Goal: Information Seeking & Learning: Learn about a topic

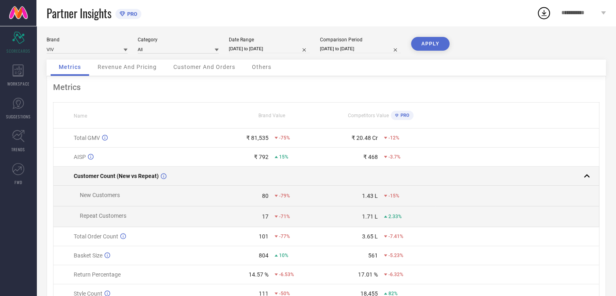
scroll to position [0, 0]
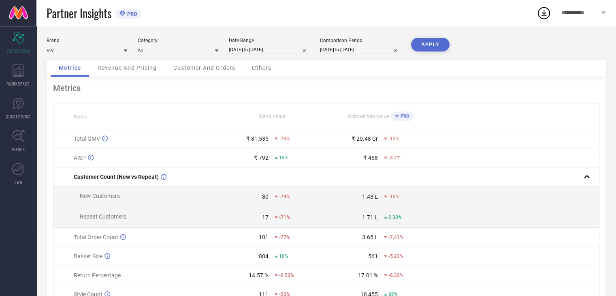
click at [132, 71] on span "Revenue And Pricing" at bounding box center [127, 67] width 59 height 6
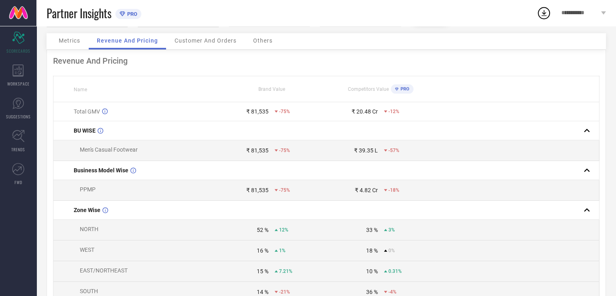
scroll to position [0, 0]
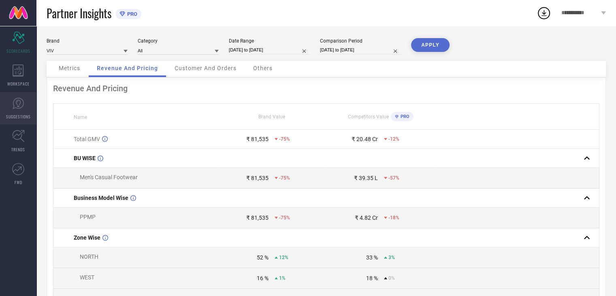
click at [27, 111] on link "SUGGESTIONS" at bounding box center [18, 108] width 36 height 32
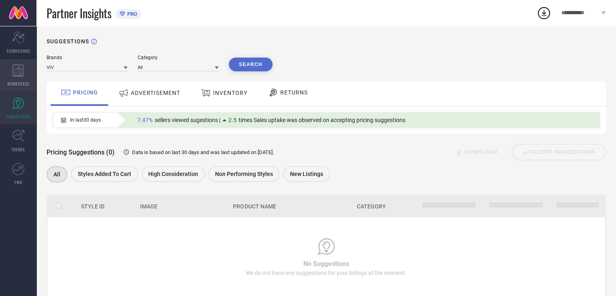
click at [23, 79] on div "WORKSPACE" at bounding box center [18, 75] width 36 height 32
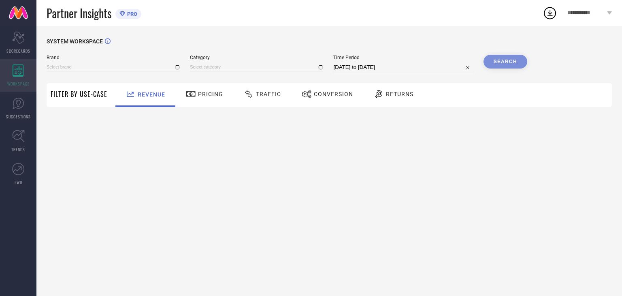
type input "VIV"
type input "All"
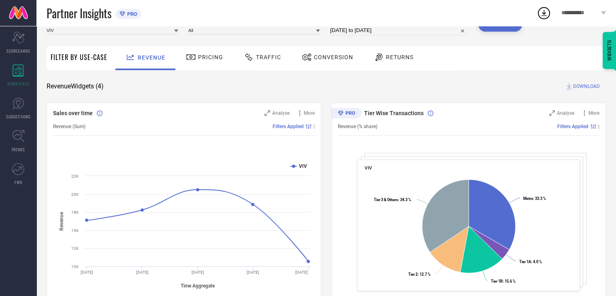
scroll to position [33, 0]
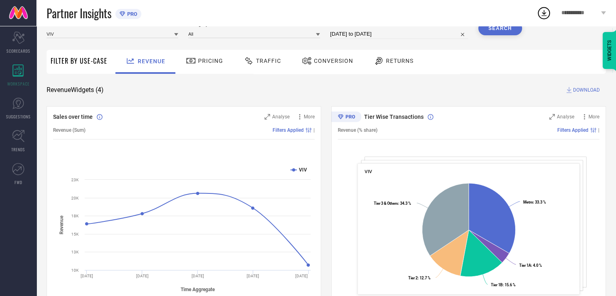
click at [207, 60] on span "Pricing" at bounding box center [210, 61] width 25 height 6
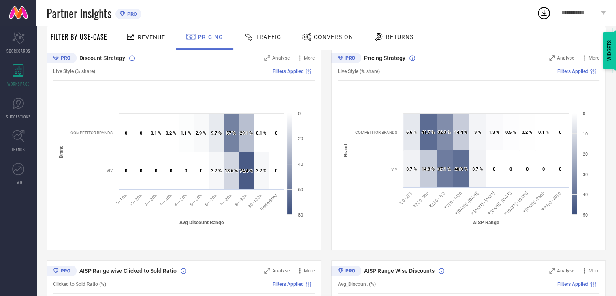
scroll to position [0, 0]
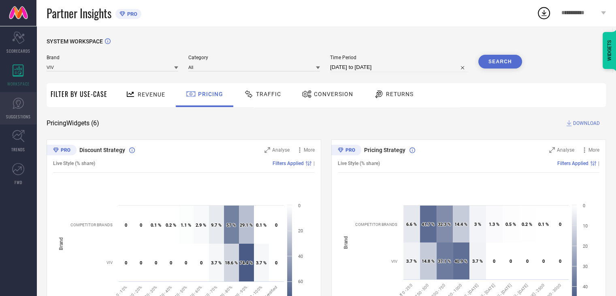
click at [16, 109] on icon at bounding box center [18, 103] width 12 height 12
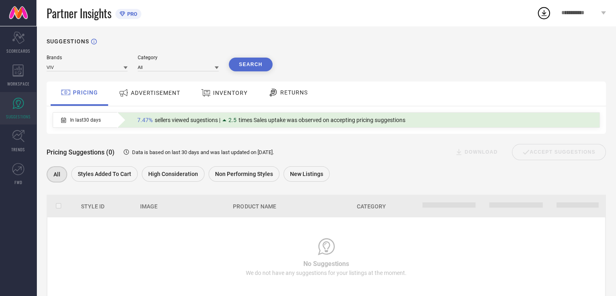
scroll to position [22, 0]
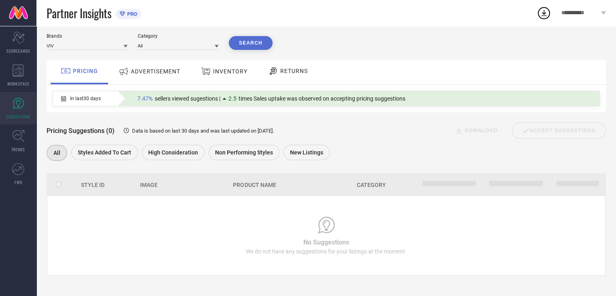
click at [158, 72] on span "ADVERTISEMENT" at bounding box center [155, 71] width 49 height 6
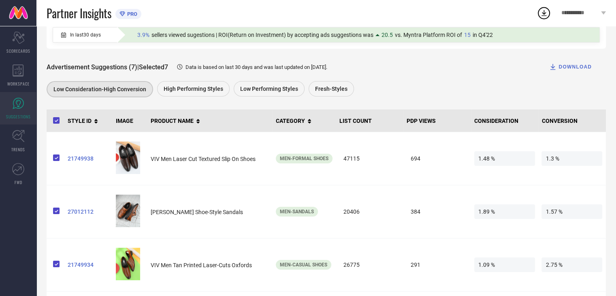
scroll to position [0, 0]
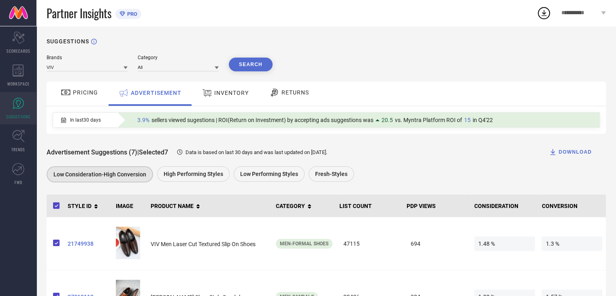
click at [217, 97] on div "INVENTORY" at bounding box center [225, 93] width 51 height 15
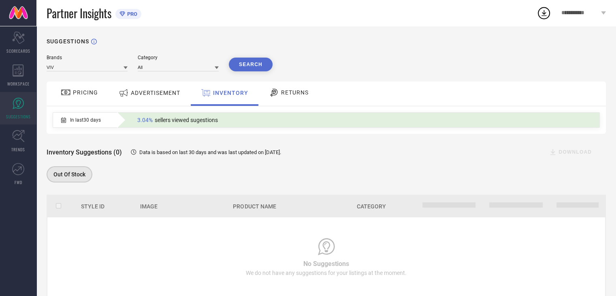
click at [297, 96] on span "RETURNS" at bounding box center [295, 92] width 28 height 6
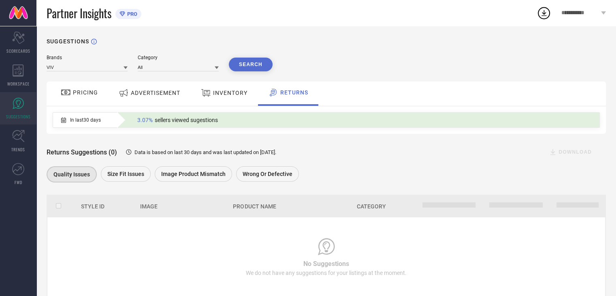
click at [234, 91] on span "INVENTORY" at bounding box center [230, 93] width 34 height 6
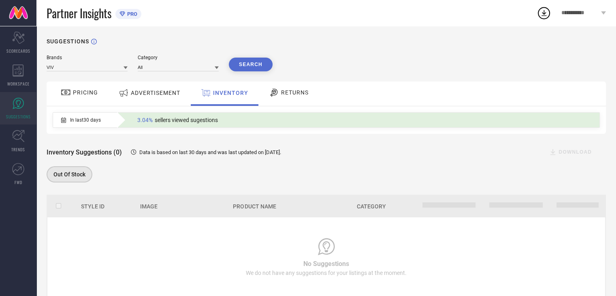
click at [139, 98] on div "ADVERTISEMENT" at bounding box center [150, 93] width 66 height 15
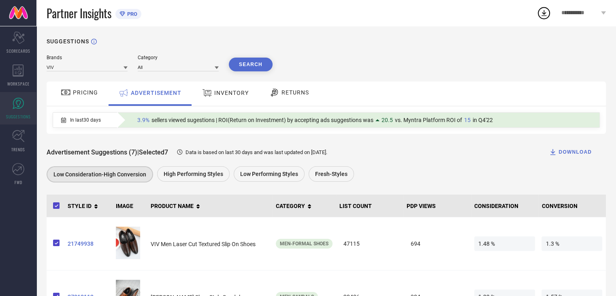
click at [86, 90] on span "PRICING" at bounding box center [85, 92] width 25 height 6
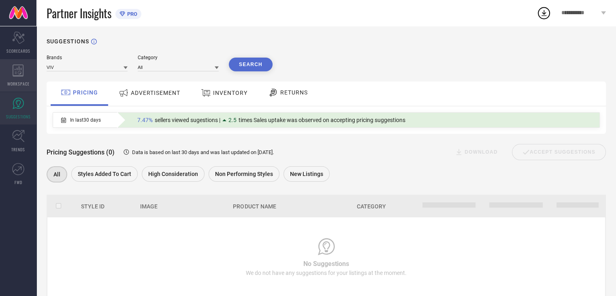
click at [24, 73] on div "WORKSPACE" at bounding box center [18, 75] width 36 height 32
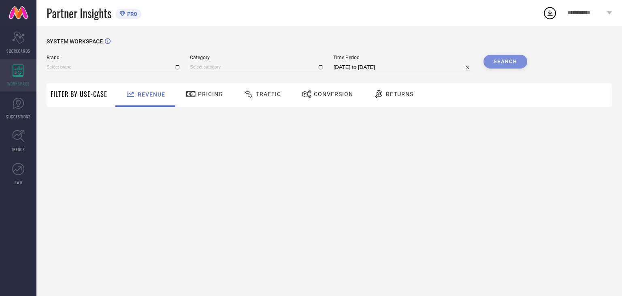
type input "VIV"
type input "All"
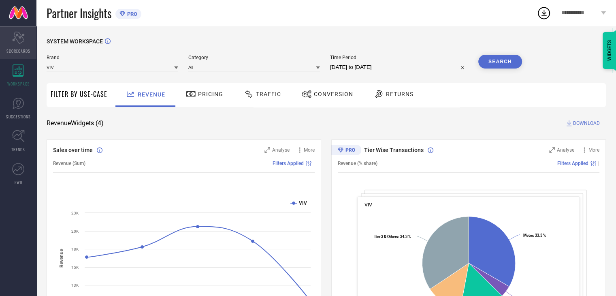
click at [21, 49] on span "SCORECARDS" at bounding box center [18, 51] width 24 height 6
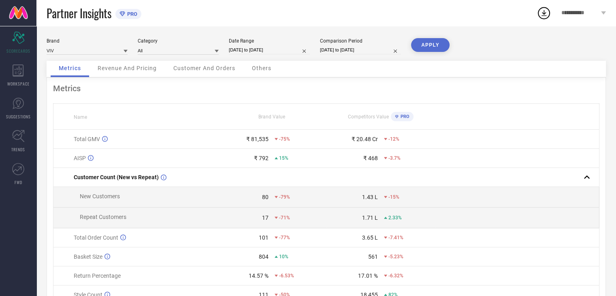
scroll to position [45, 0]
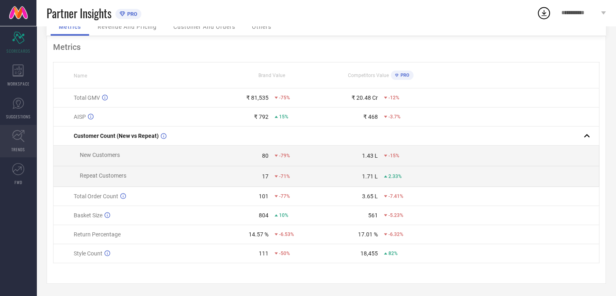
click at [21, 147] on span "TRENDS" at bounding box center [18, 149] width 14 height 6
